Goal: Information Seeking & Learning: Learn about a topic

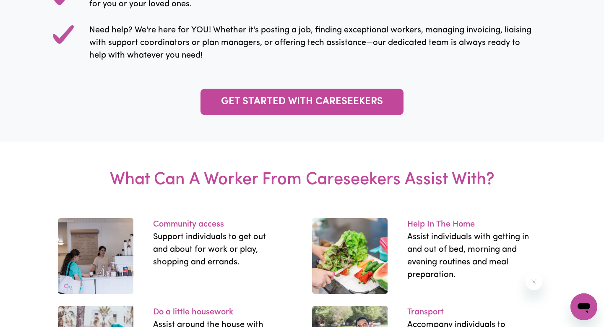
scroll to position [1016, 0]
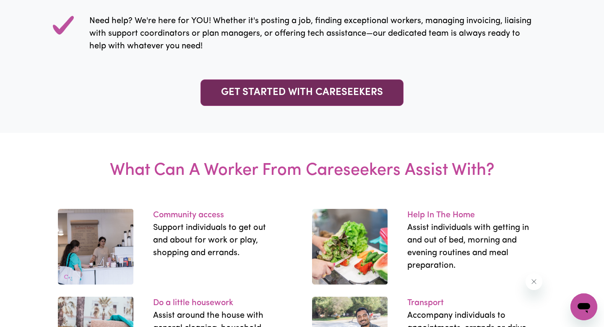
click at [287, 93] on link "GET STARTED WITH CARESEEKERS" at bounding box center [302, 92] width 203 height 26
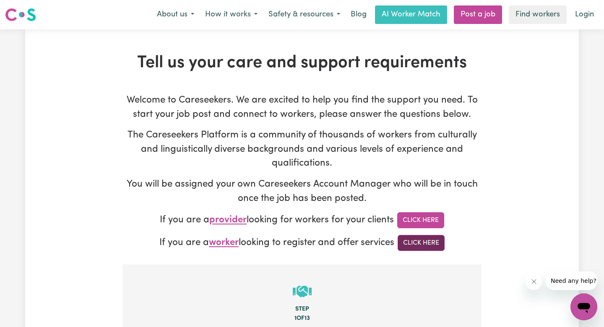
click at [428, 243] on link "Click Here" at bounding box center [421, 243] width 47 height 16
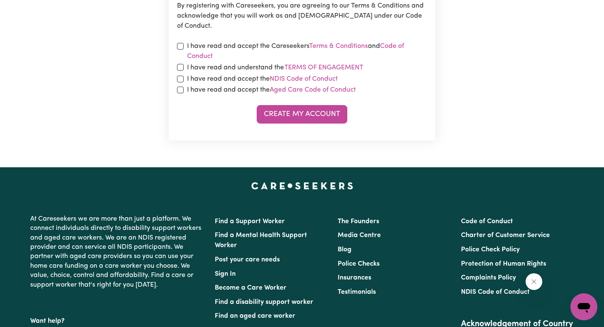
scroll to position [477, 0]
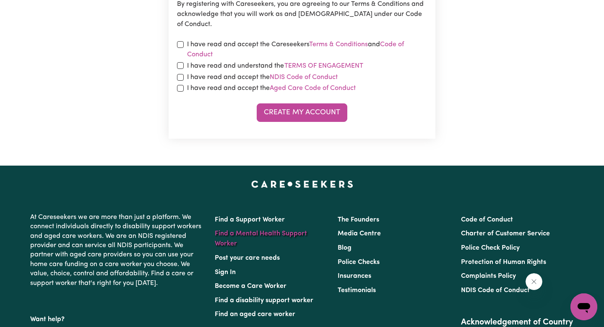
click at [278, 234] on link "Find a Mental Health Support Worker" at bounding box center [261, 238] width 92 height 17
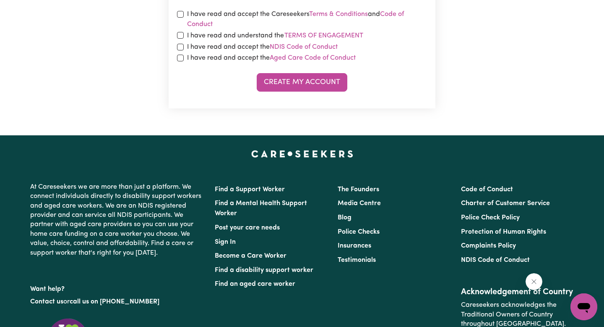
scroll to position [510, 0]
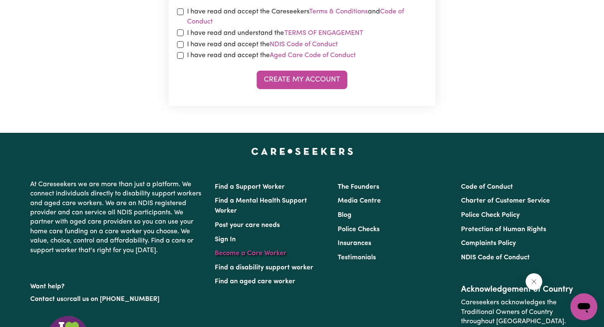
click at [276, 252] on link "Become a Care Worker" at bounding box center [251, 253] width 72 height 7
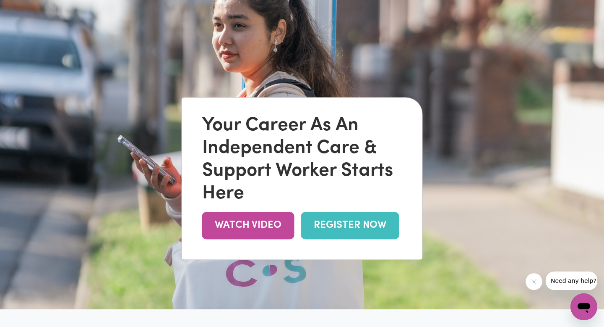
scroll to position [47, 0]
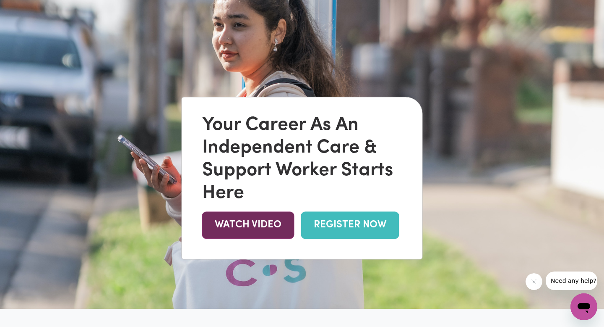
click at [257, 228] on link "WATCH VIDEO" at bounding box center [248, 224] width 92 height 27
